Goal: Task Accomplishment & Management: Complete application form

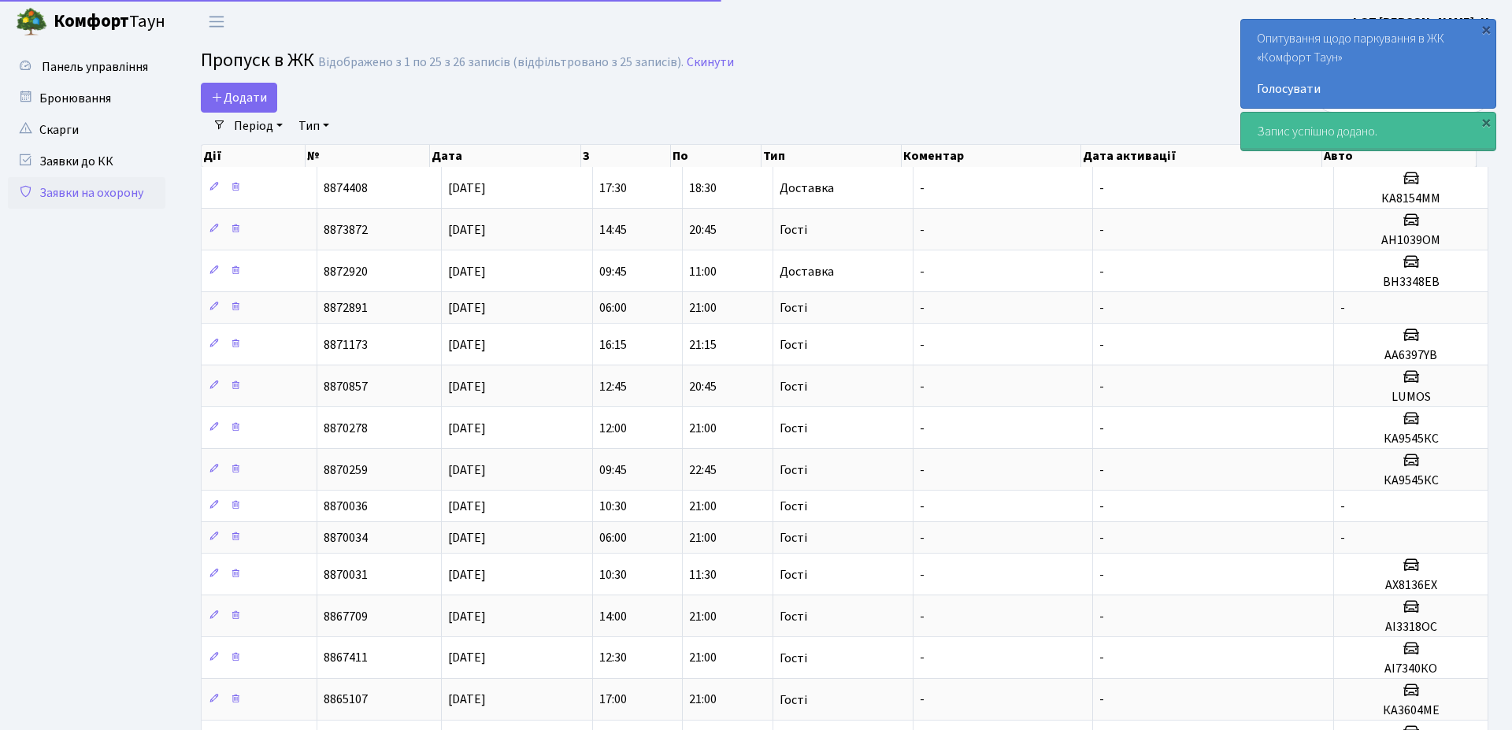
select select "25"
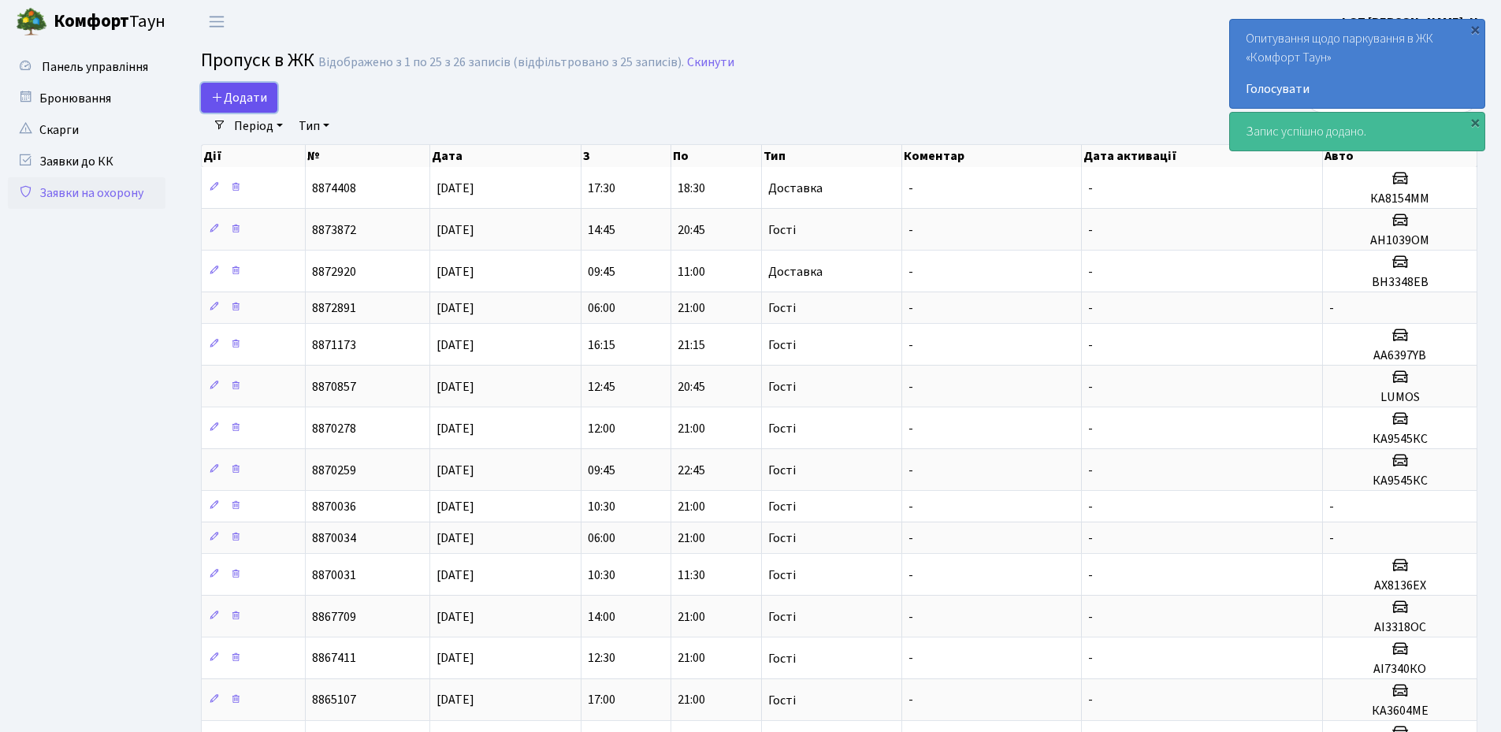
click at [222, 96] on icon at bounding box center [217, 97] width 13 height 13
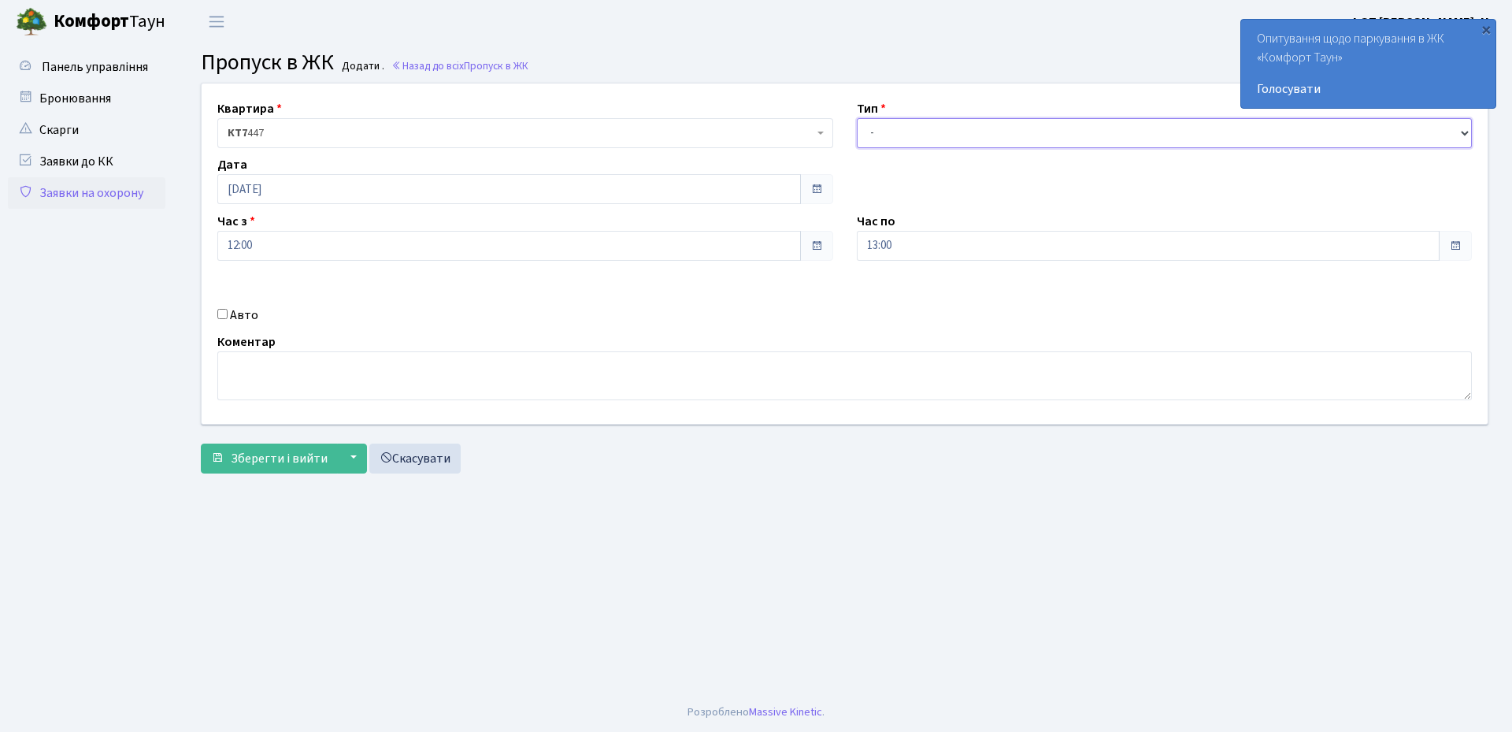
click at [892, 134] on select "- Доставка Таксі Гості Сервіс" at bounding box center [1165, 133] width 616 height 30
select select "3"
click at [857, 118] on select "- Доставка Таксі Гості Сервіс" at bounding box center [1165, 133] width 616 height 30
click at [384, 184] on input "[DATE]" at bounding box center [509, 189] width 584 height 30
click at [280, 314] on td "13" at bounding box center [281, 316] width 24 height 24
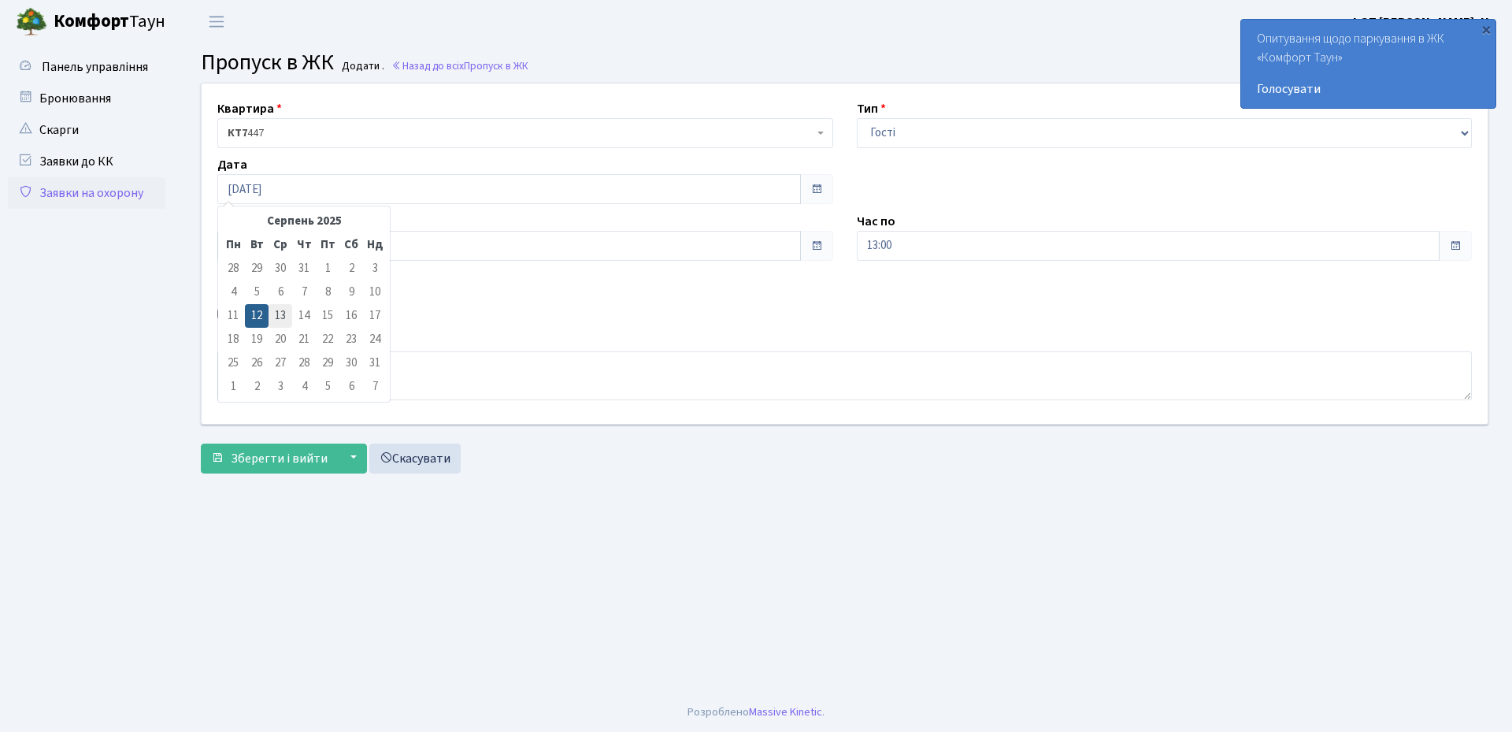
type input "[DATE]"
click at [306, 243] on input "12:00" at bounding box center [509, 246] width 584 height 30
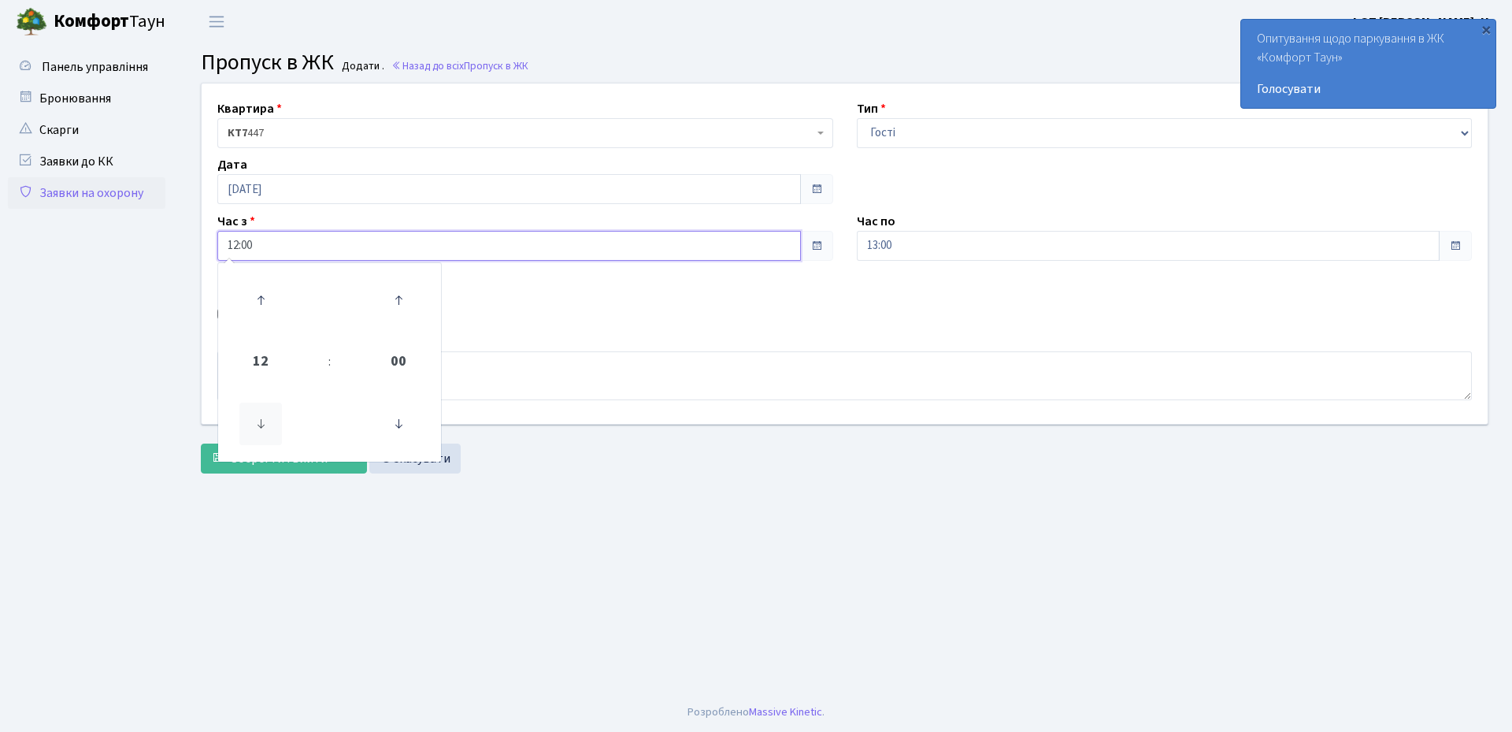
click at [261, 423] on icon at bounding box center [260, 424] width 43 height 43
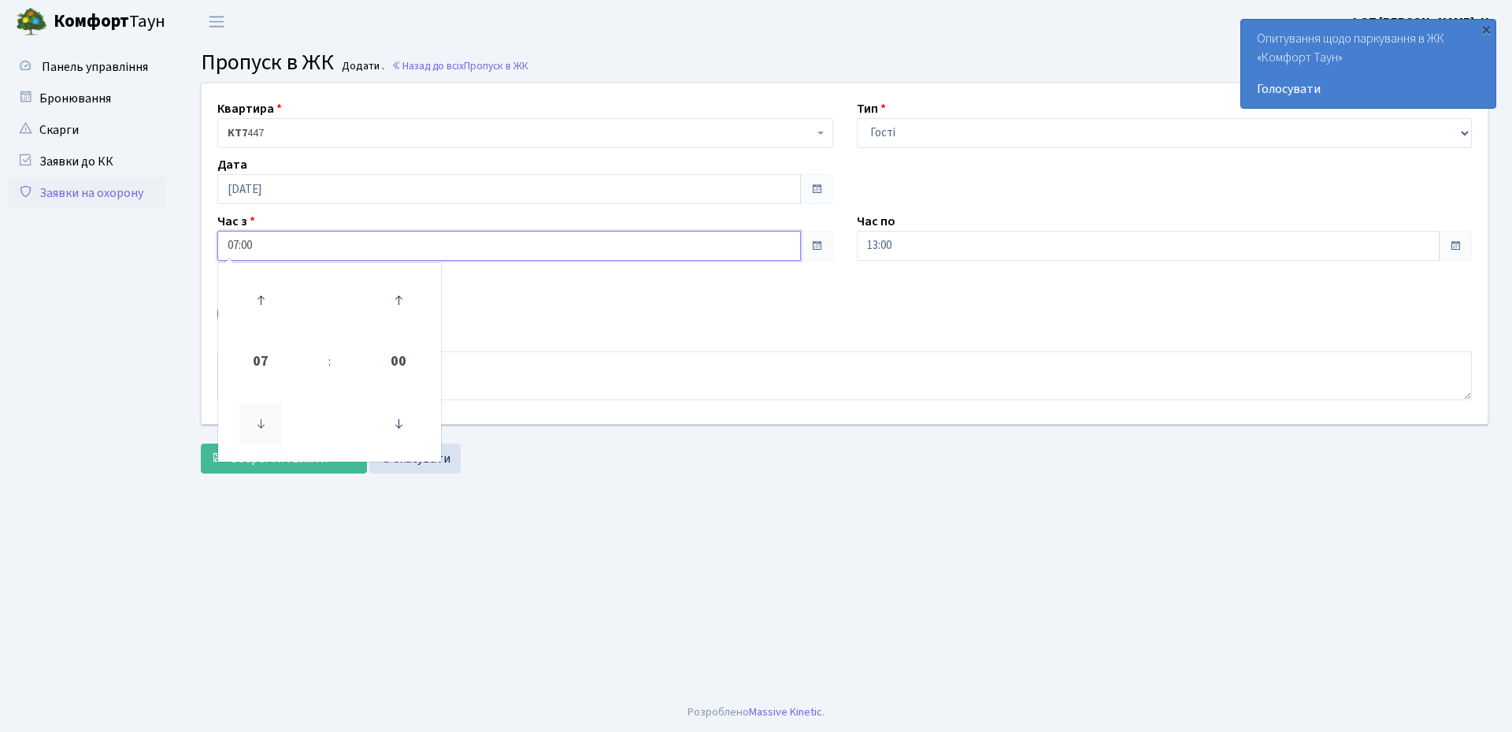
click at [261, 423] on icon at bounding box center [260, 424] width 43 height 43
click at [261, 301] on icon at bounding box center [260, 300] width 43 height 43
type input "06:00"
click at [823, 319] on div "Авто" at bounding box center [526, 315] width 640 height 19
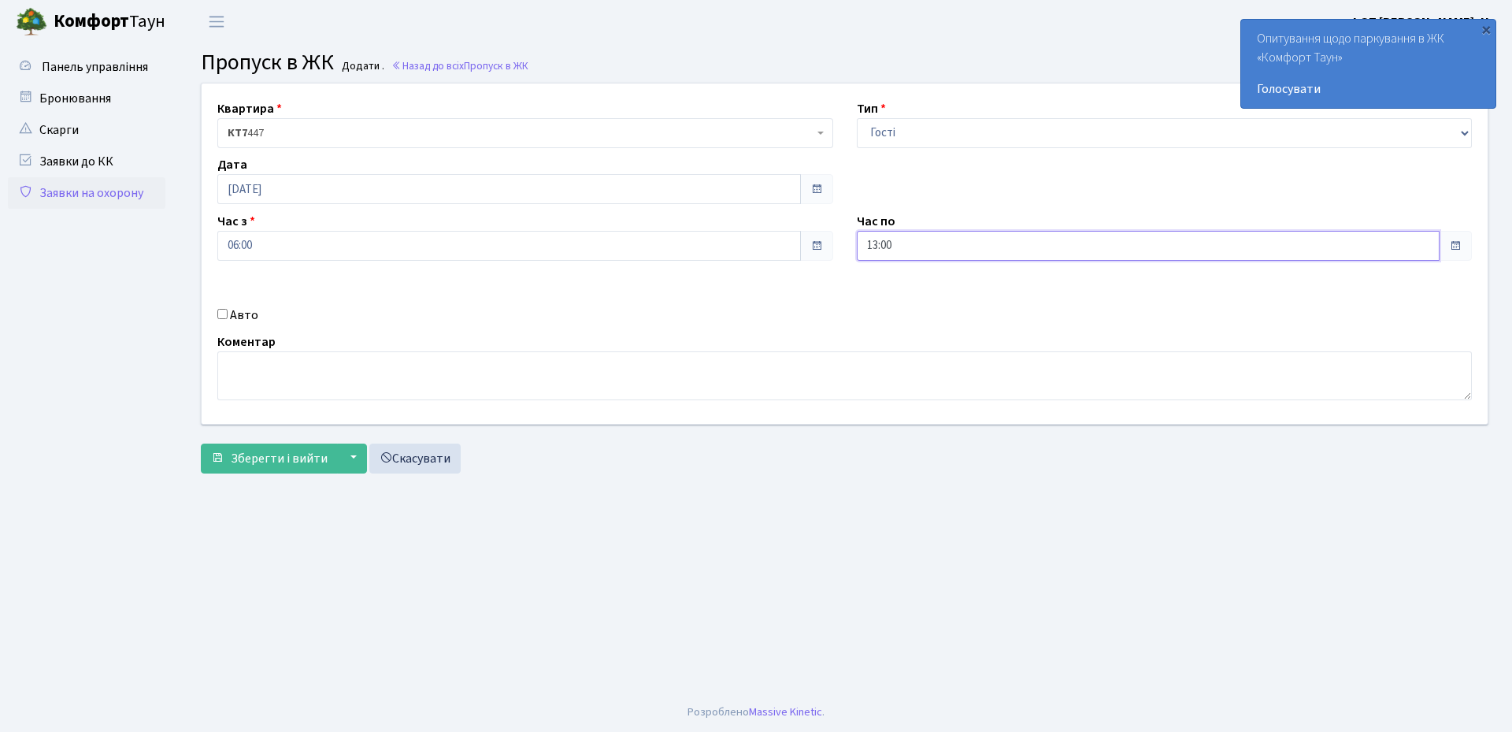
click at [930, 241] on input "13:00" at bounding box center [1149, 246] width 584 height 30
click at [907, 295] on icon at bounding box center [900, 300] width 43 height 43
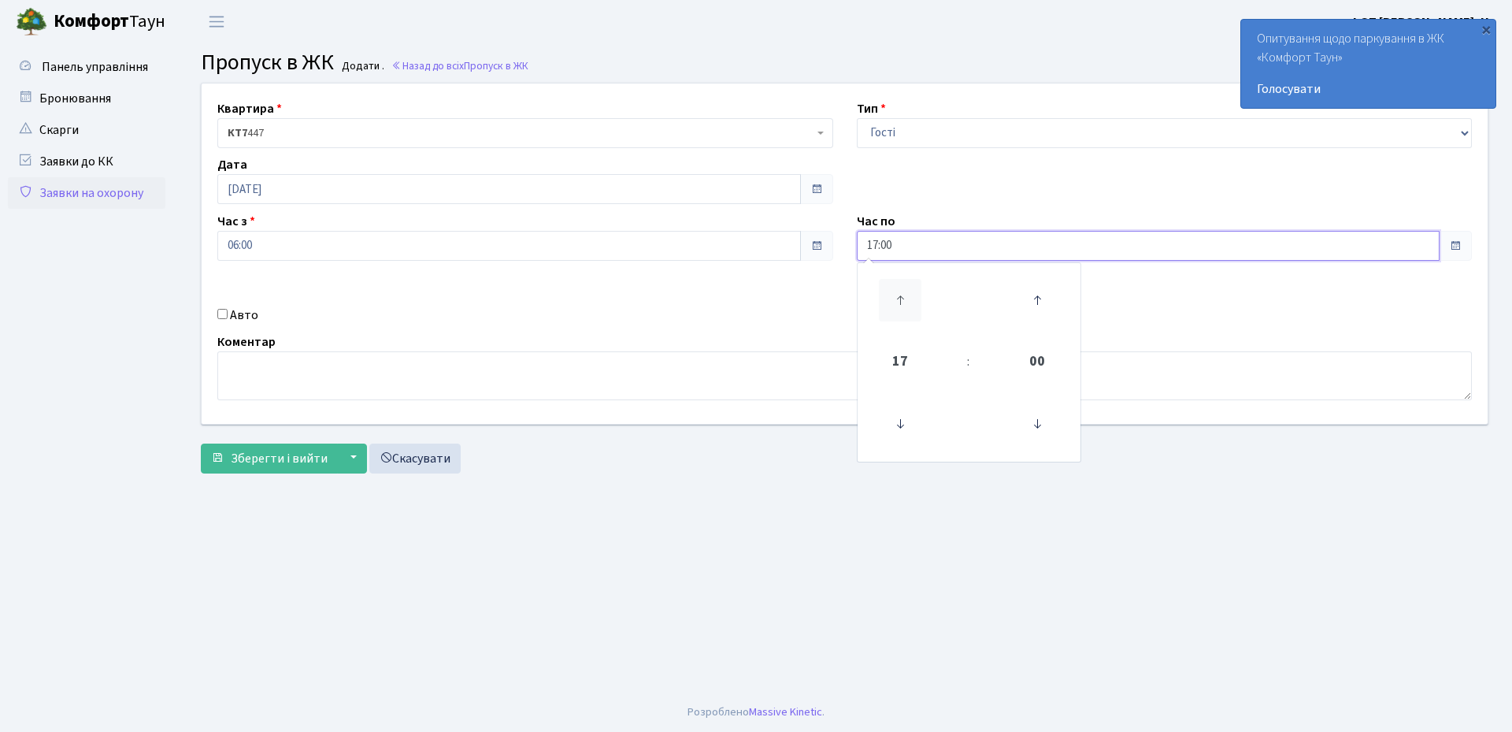
click at [907, 295] on icon at bounding box center [900, 300] width 43 height 43
type input "21:00"
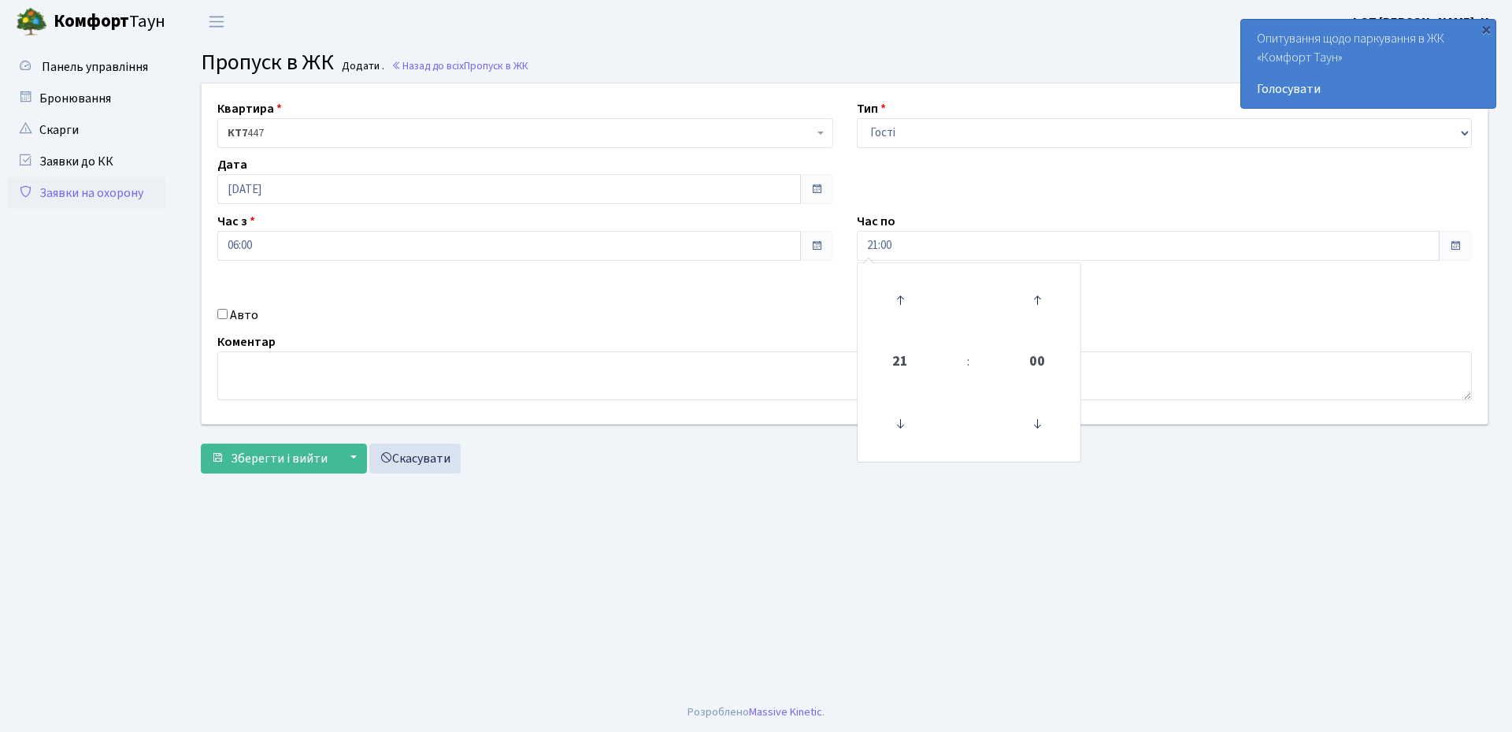
drag, startPoint x: 666, startPoint y: 343, endPoint x: 674, endPoint y: 336, distance: 11.2
click at [666, 343] on div "Коментар" at bounding box center [845, 366] width 1279 height 68
click at [274, 458] on span "Зберегти і вийти" at bounding box center [279, 458] width 97 height 17
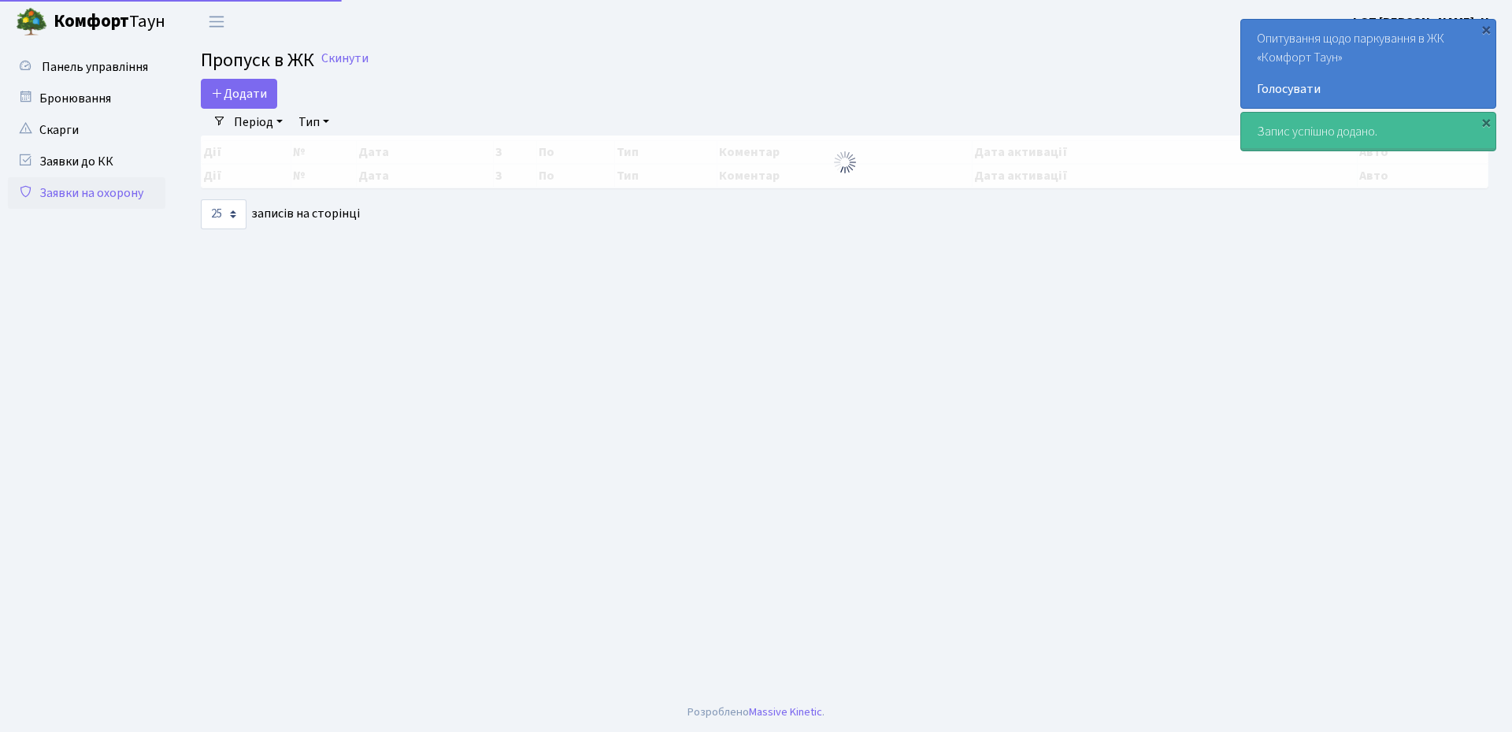
select select "25"
